Goal: Find specific page/section: Find specific page/section

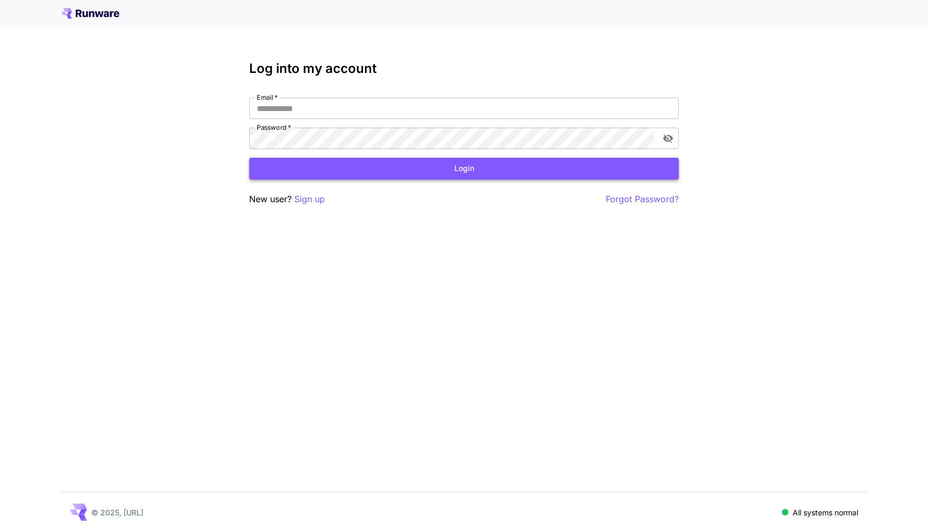
type input "**********"
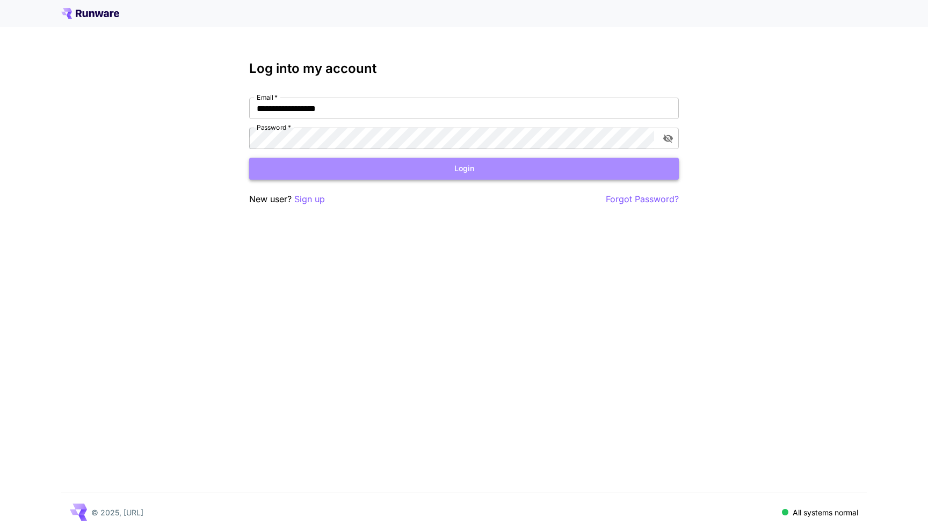
click at [378, 174] on button "Login" at bounding box center [463, 169] width 429 height 22
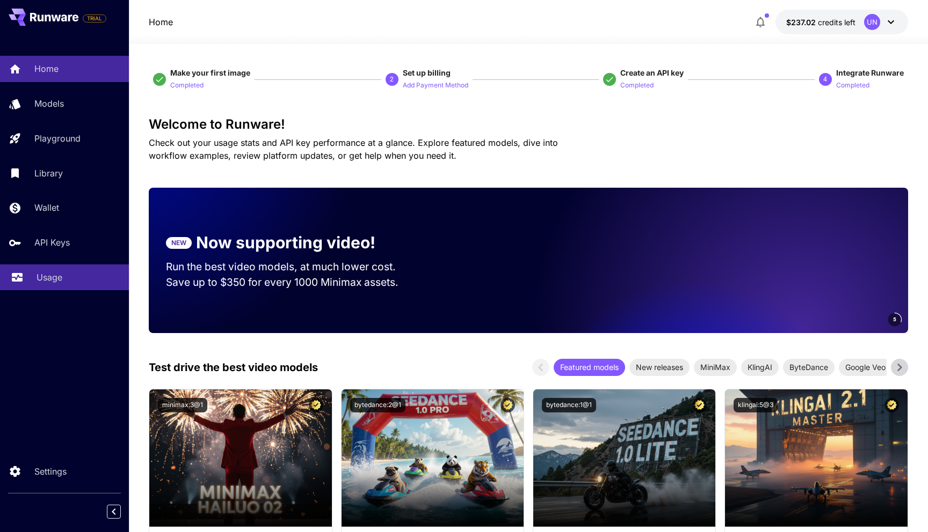
click at [45, 278] on p "Usage" at bounding box center [50, 277] width 26 height 13
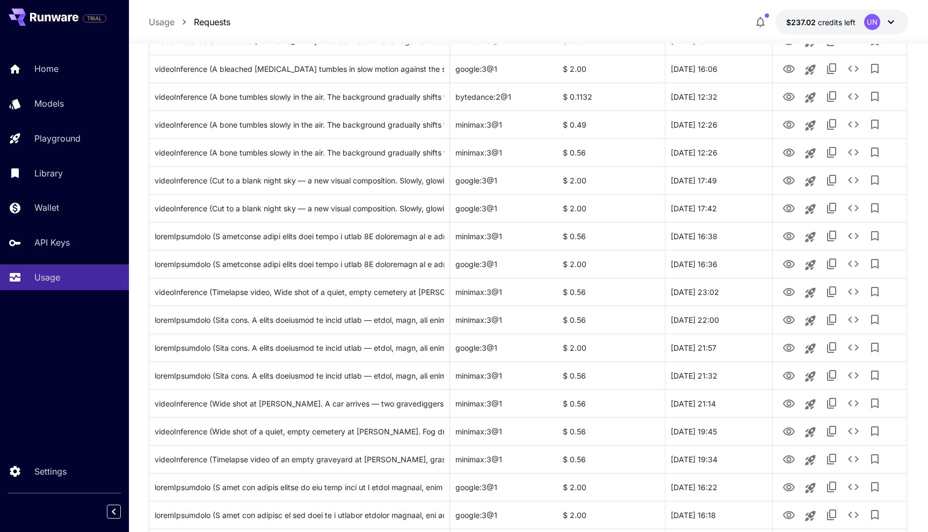
scroll to position [1135, 0]
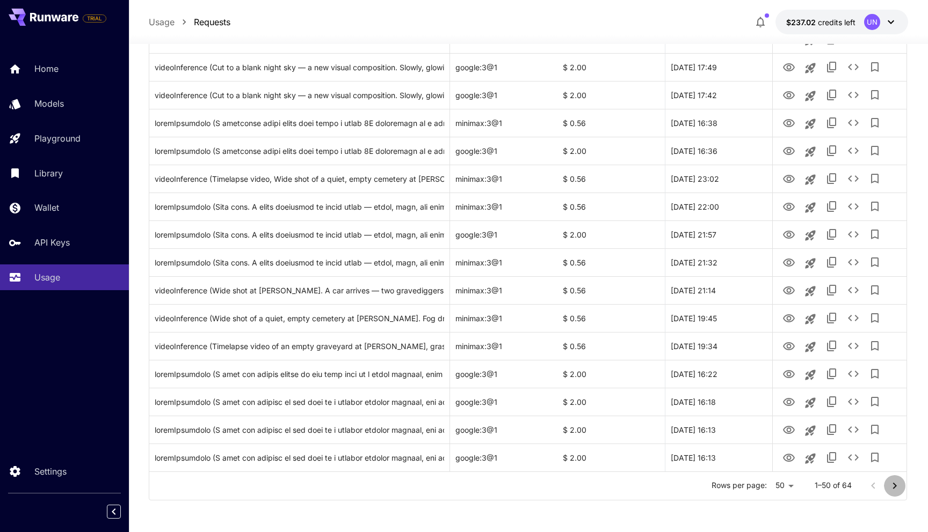
click at [894, 480] on icon "Go to next page" at bounding box center [894, 486] width 13 height 13
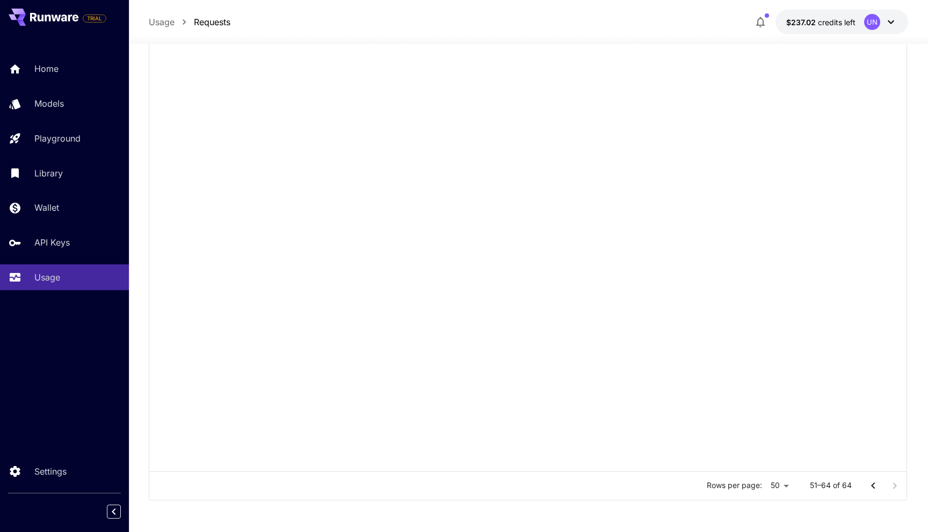
scroll to position [130, 0]
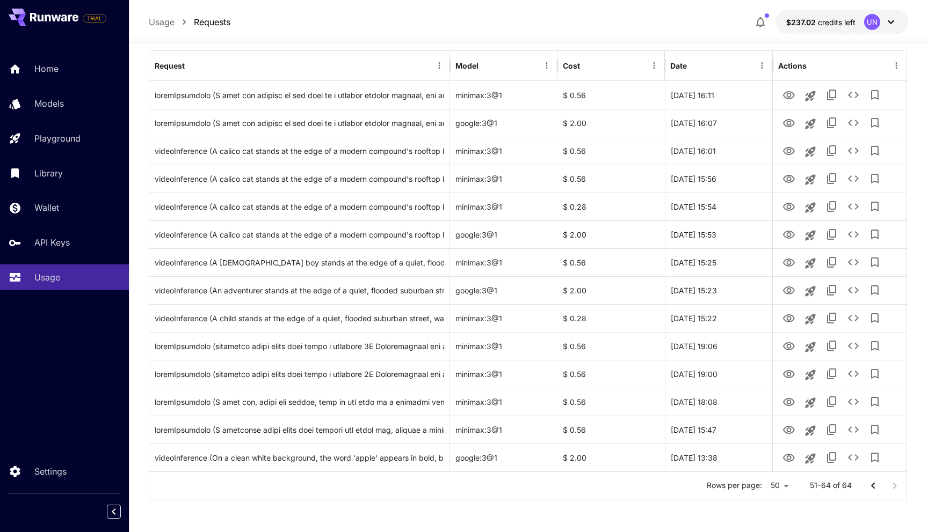
click at [893, 481] on div at bounding box center [883, 486] width 43 height 21
click at [893, 485] on div at bounding box center [883, 486] width 43 height 21
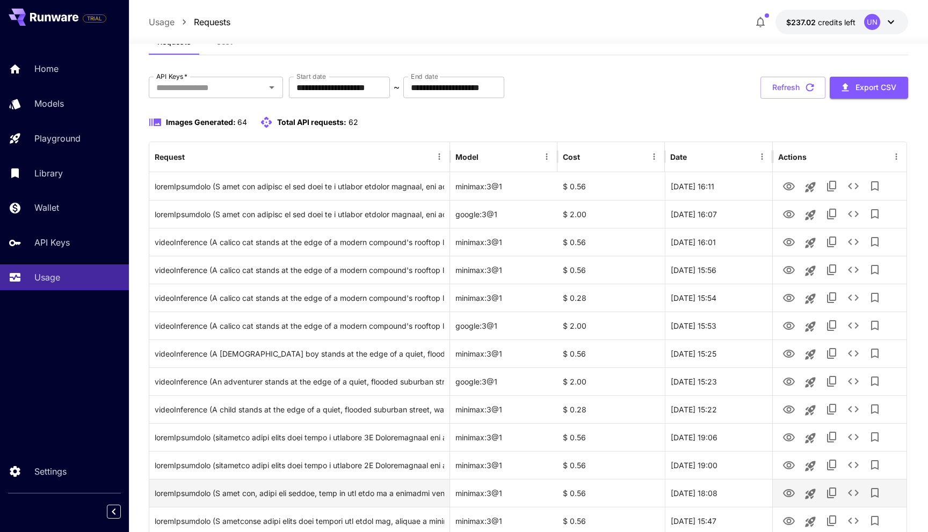
scroll to position [0, 0]
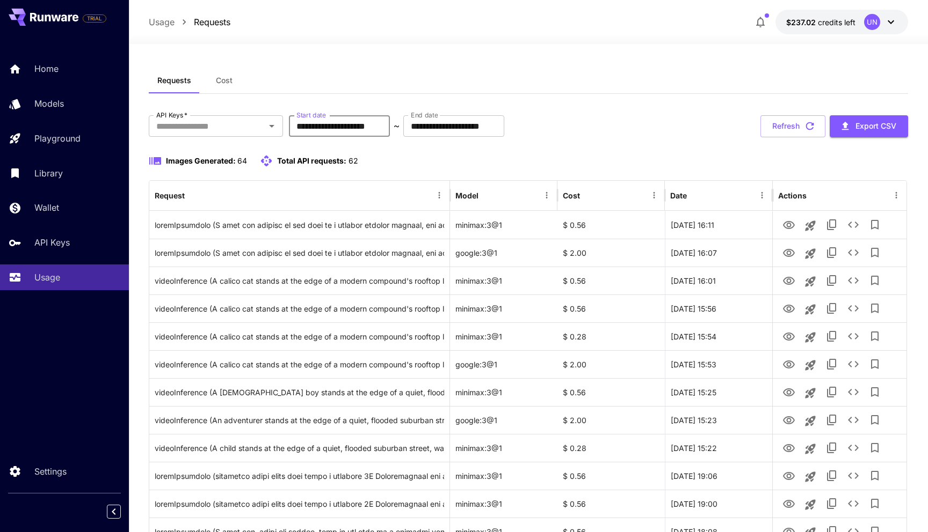
click at [347, 122] on input "**********" at bounding box center [339, 125] width 101 height 21
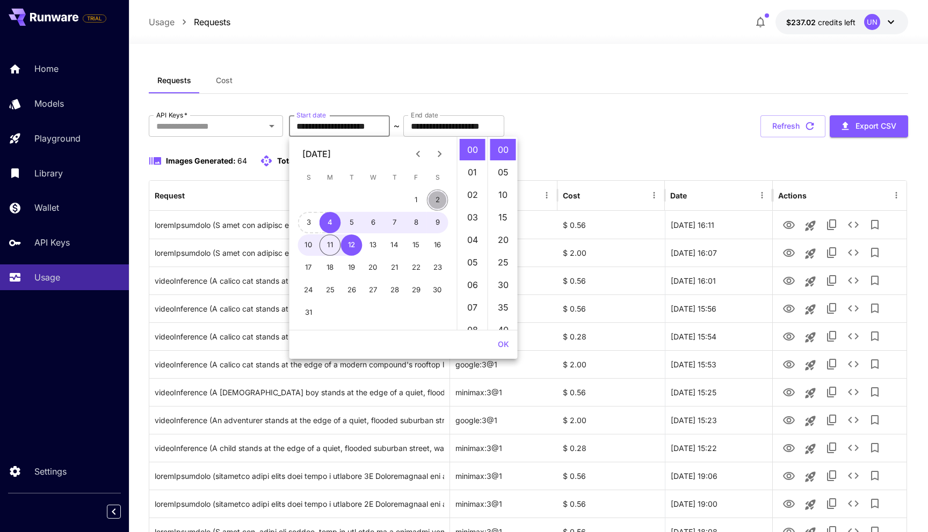
click at [432, 204] on button "2" at bounding box center [437, 199] width 21 height 21
type input "**********"
click at [503, 343] on button "OK" at bounding box center [503, 345] width 20 height 20
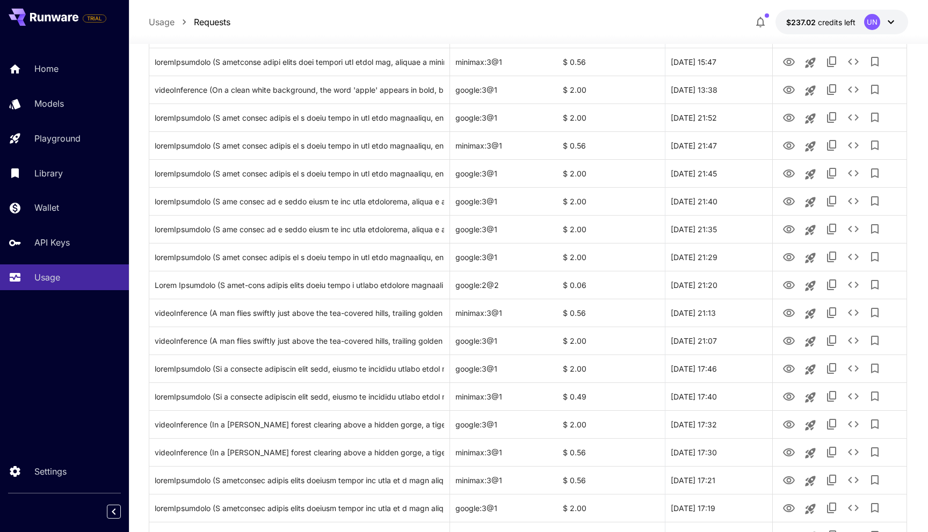
scroll to position [524, 0]
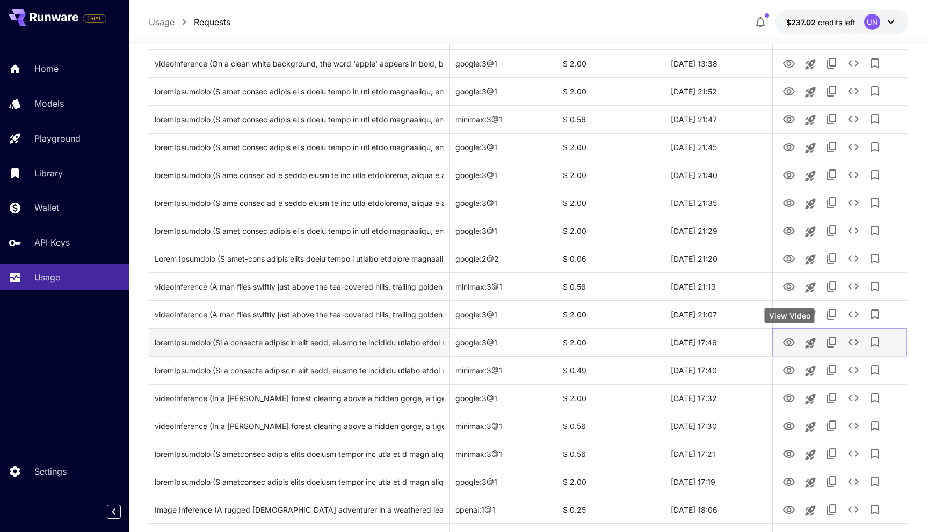
click at [787, 345] on icon "View Video" at bounding box center [788, 343] width 13 height 13
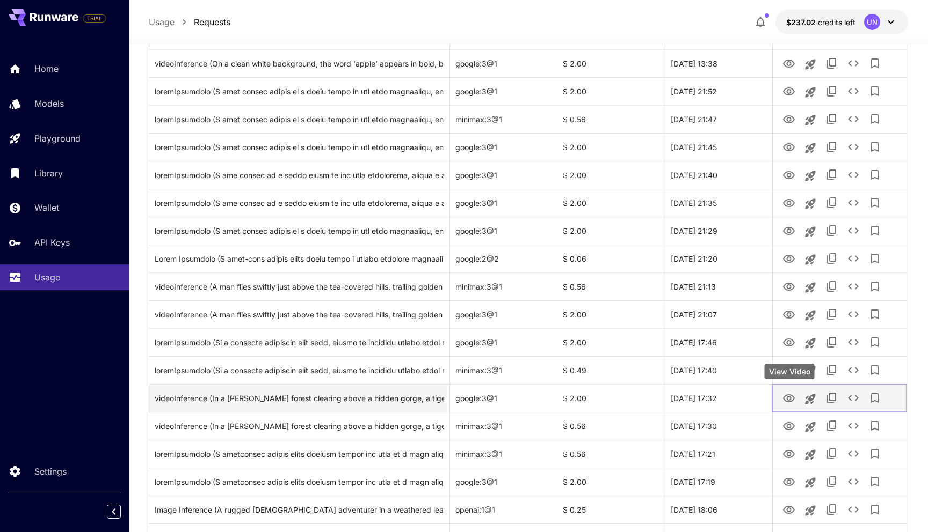
click at [786, 398] on icon "View Video" at bounding box center [789, 399] width 12 height 8
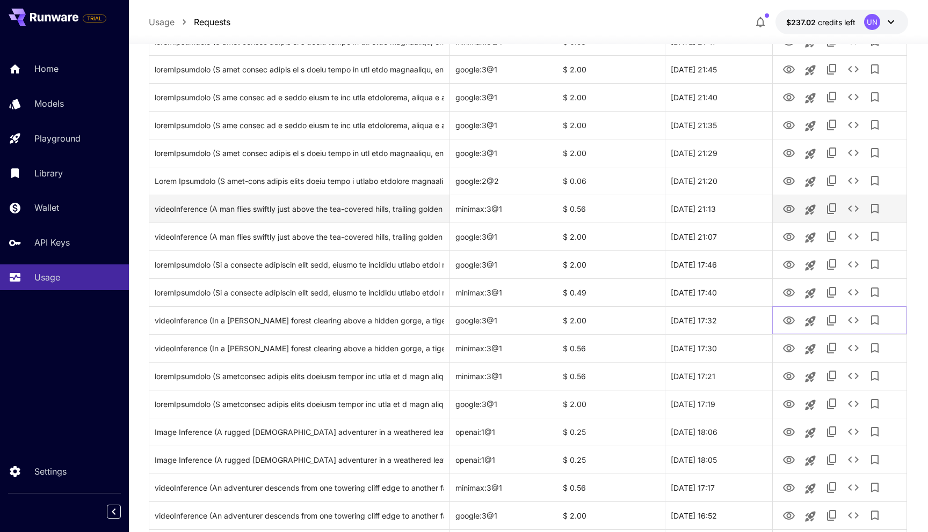
scroll to position [604, 0]
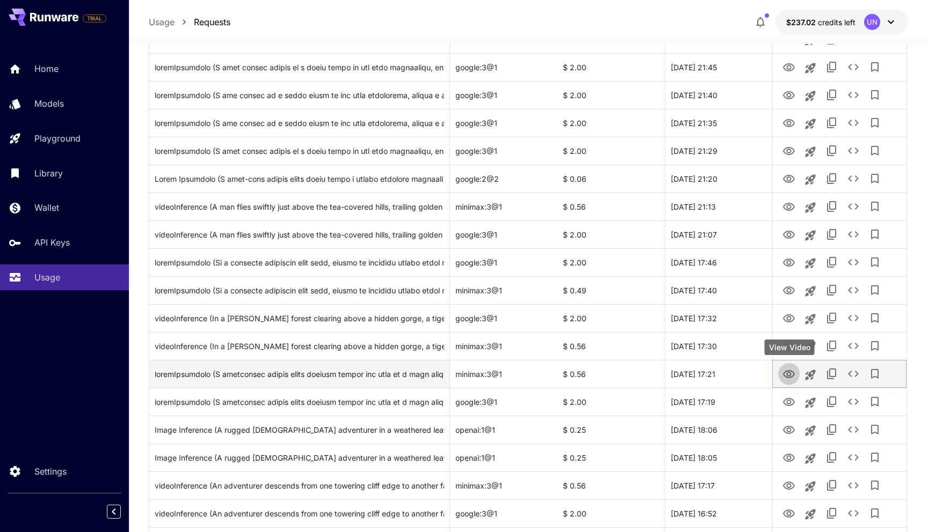
click at [788, 374] on icon "View Video" at bounding box center [788, 374] width 13 height 13
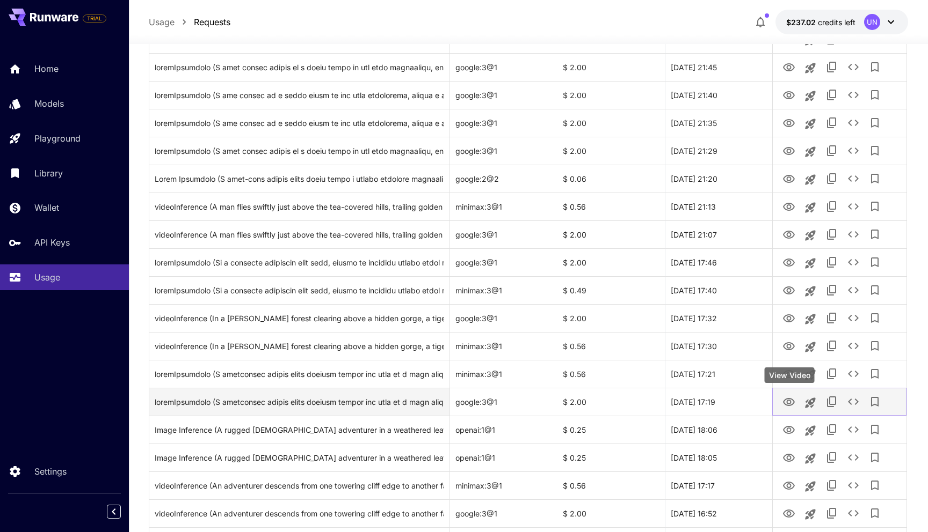
click at [791, 404] on icon "View Video" at bounding box center [788, 402] width 13 height 13
click at [316, 401] on div "Click to copy prompt" at bounding box center [299, 402] width 289 height 27
